Goal: Register for event/course

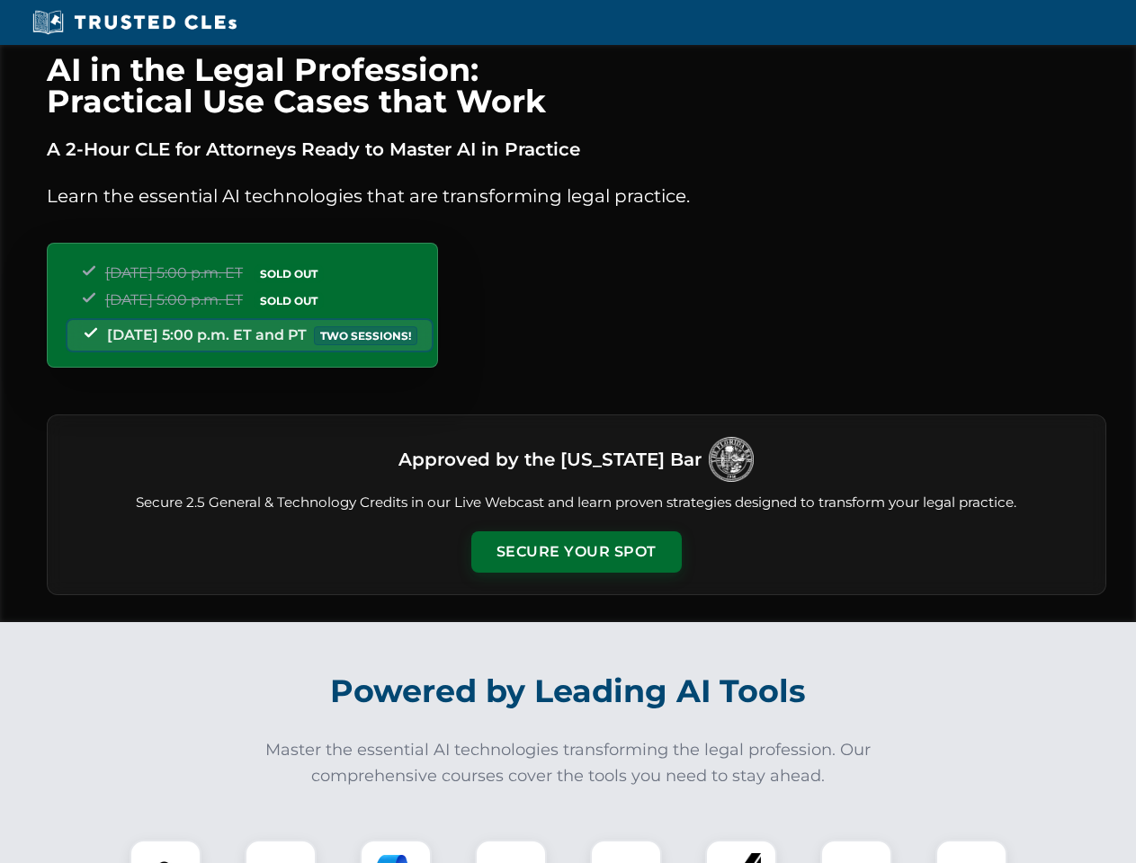
click at [576, 552] on button "Secure Your Spot" at bounding box center [576, 551] width 210 height 41
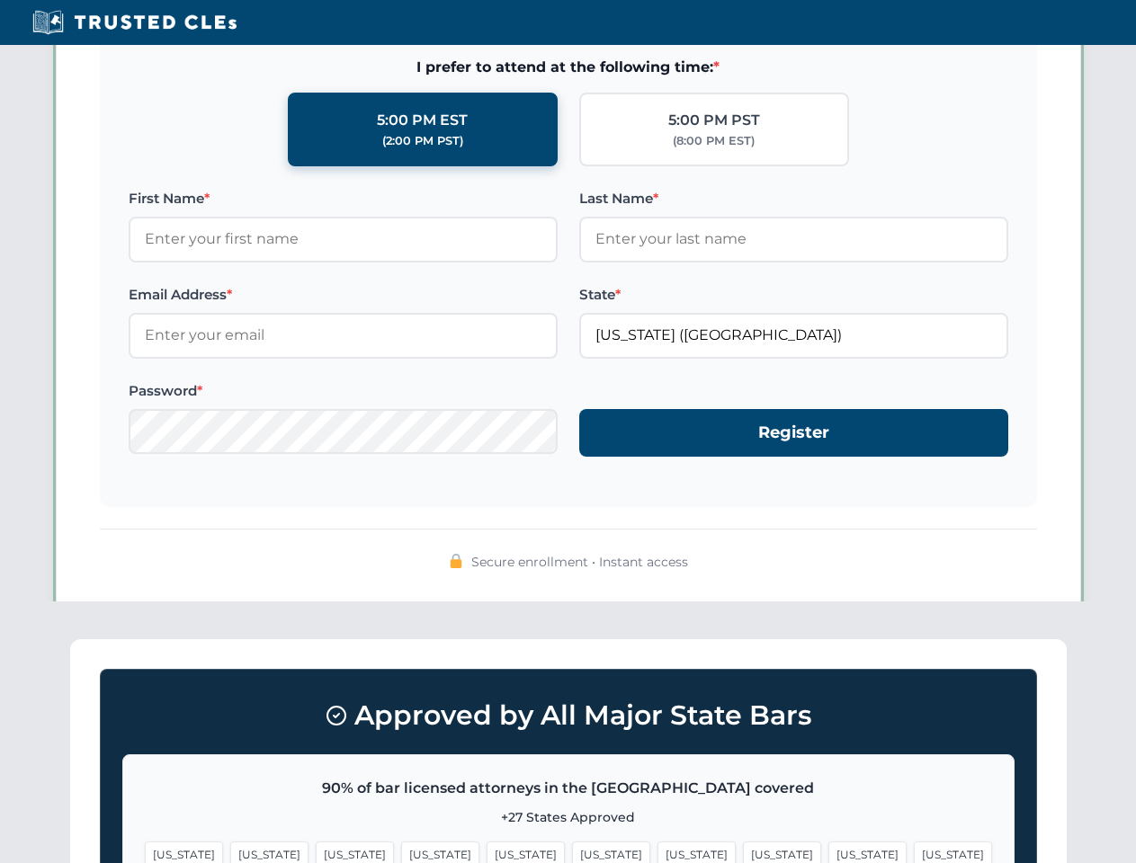
click at [828, 852] on span "[US_STATE]" at bounding box center [867, 855] width 78 height 26
